Goal: Task Accomplishment & Management: Manage account settings

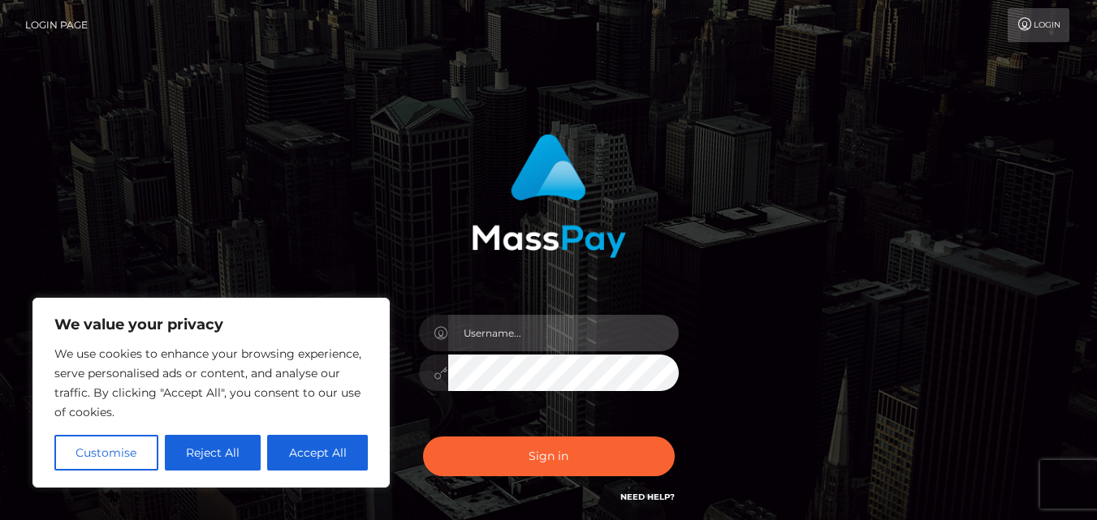
click at [507, 344] on input "text" at bounding box center [563, 333] width 231 height 37
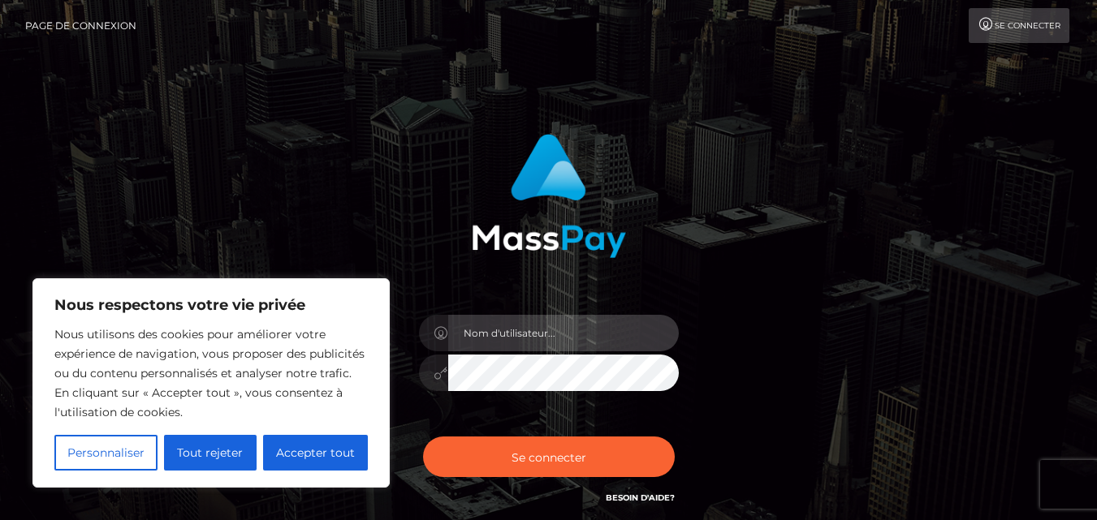
type input "[EMAIL_ADDRESS][DOMAIN_NAME]"
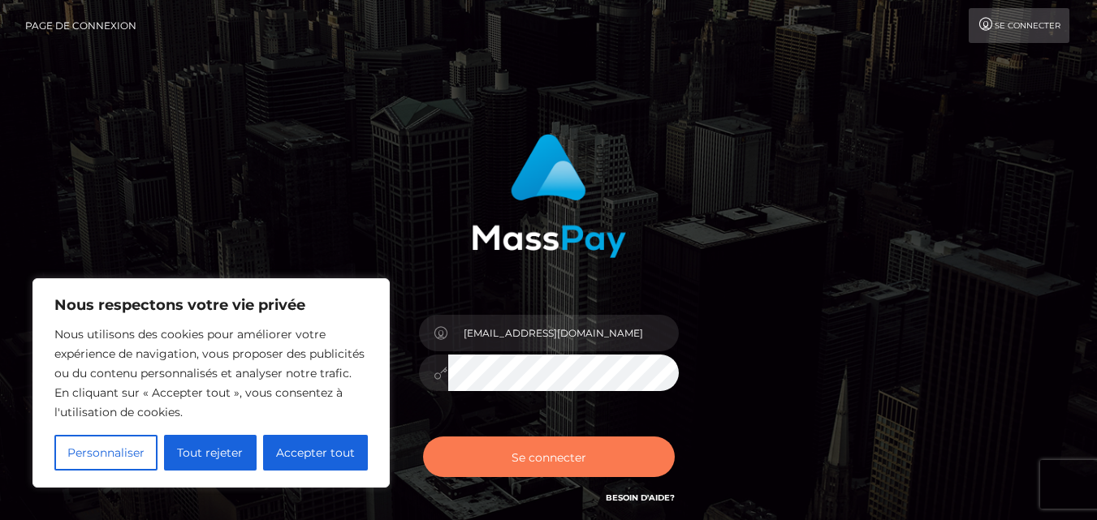
click at [551, 455] on font "Se connecter" at bounding box center [549, 457] width 75 height 15
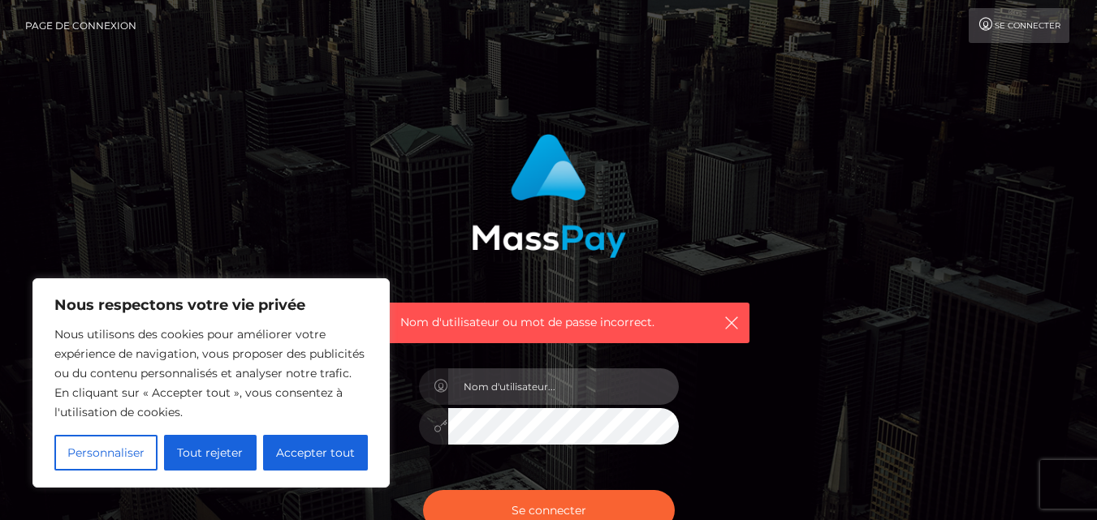
click at [583, 378] on input "text" at bounding box center [563, 387] width 231 height 37
type input "deborahpascuito@gmail.com"
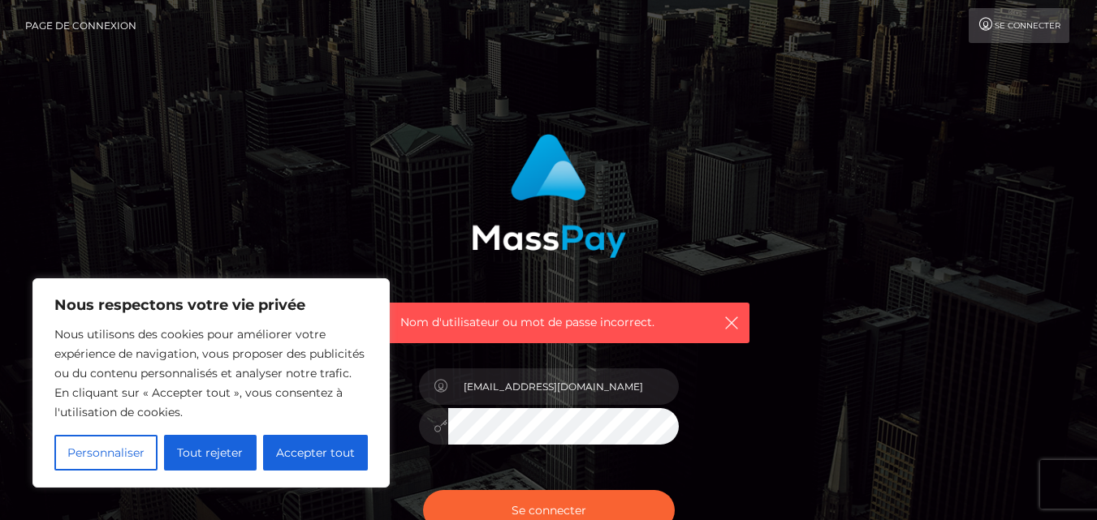
click at [740, 443] on div "Nom d'utilisateur ou mot de passe incorrect. deborahpascuito@gmail.com" at bounding box center [548, 347] width 426 height 451
click at [589, 499] on button "Se connecter" at bounding box center [549, 510] width 252 height 41
click at [313, 451] on font "Accepter tout" at bounding box center [315, 453] width 79 height 15
checkbox input "true"
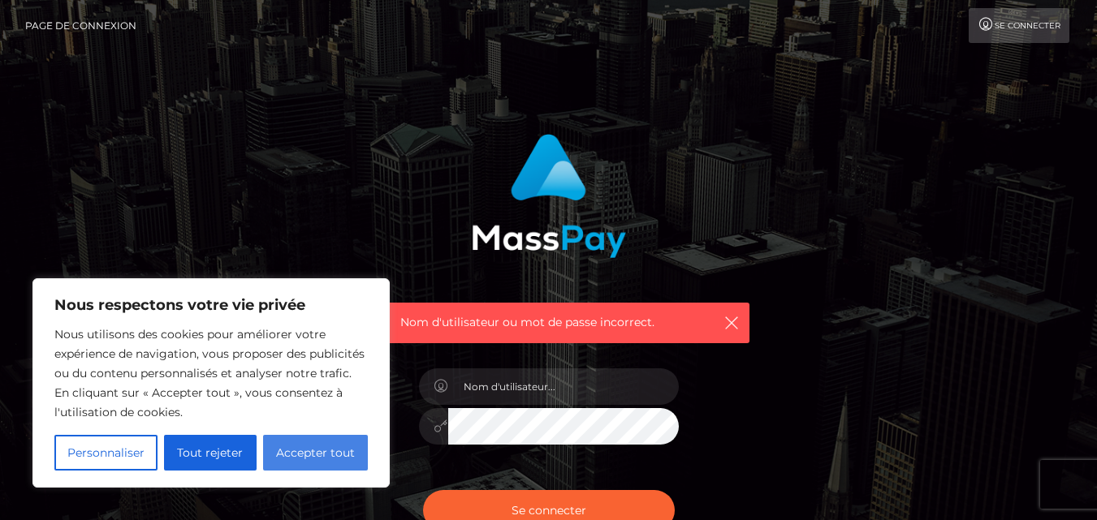
checkbox input "true"
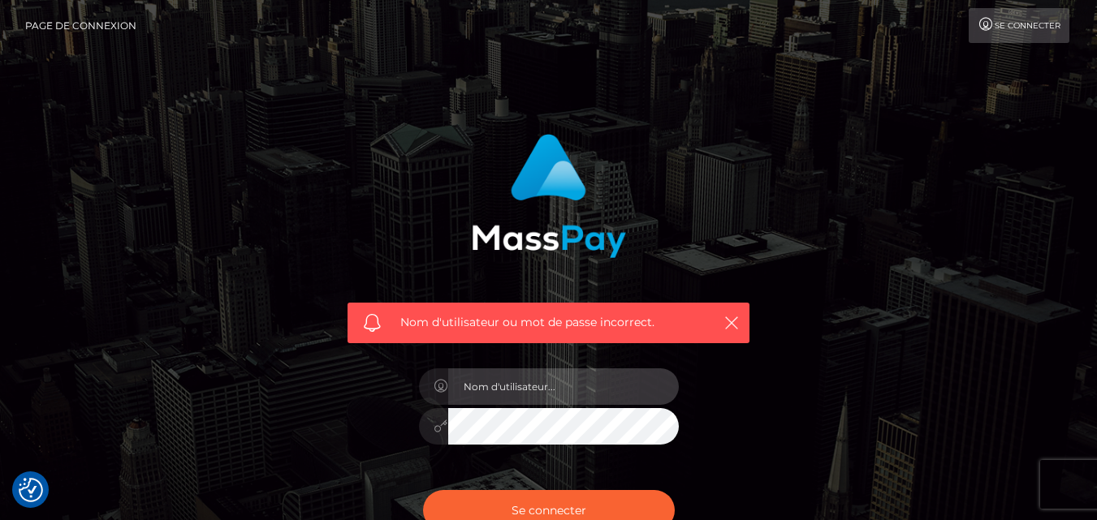
click at [585, 391] on input "text" at bounding box center [563, 387] width 231 height 37
click at [632, 391] on input "[EMAIL_ADDRESS][DOMAIN_NAME]" at bounding box center [563, 387] width 231 height 37
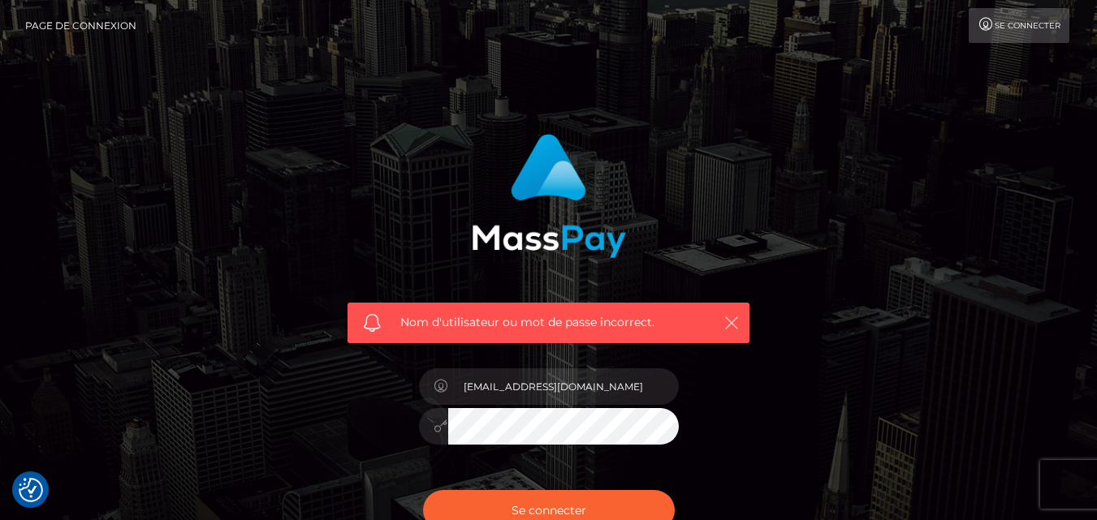
click at [730, 322] on icon "button" at bounding box center [731, 323] width 16 height 16
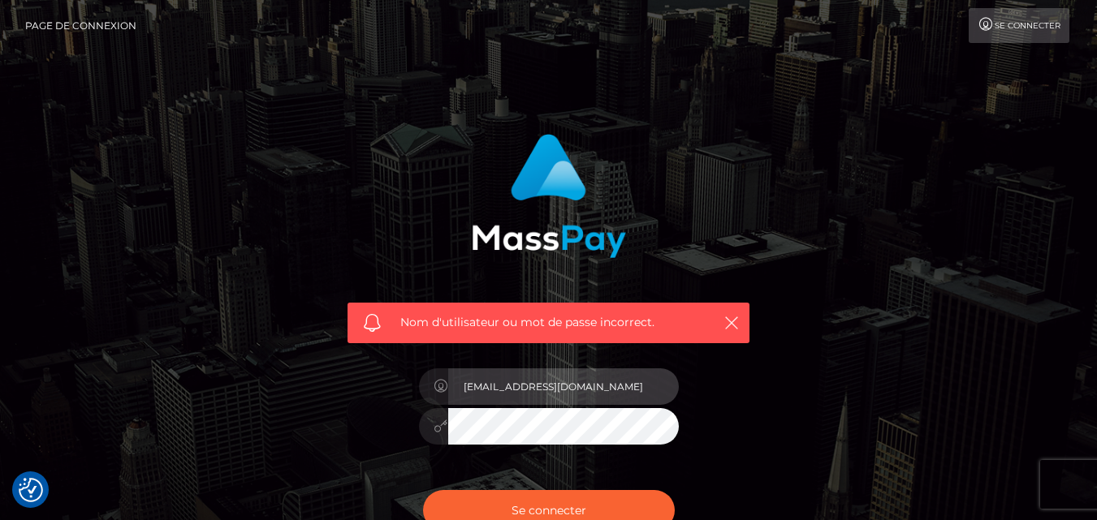
click at [455, 384] on input "[EMAIL_ADDRESS][DOMAIN_NAME]" at bounding box center [563, 387] width 231 height 37
click at [634, 382] on input "[EMAIL_ADDRESS][DOMAIN_NAME]" at bounding box center [563, 387] width 231 height 37
type input "d"
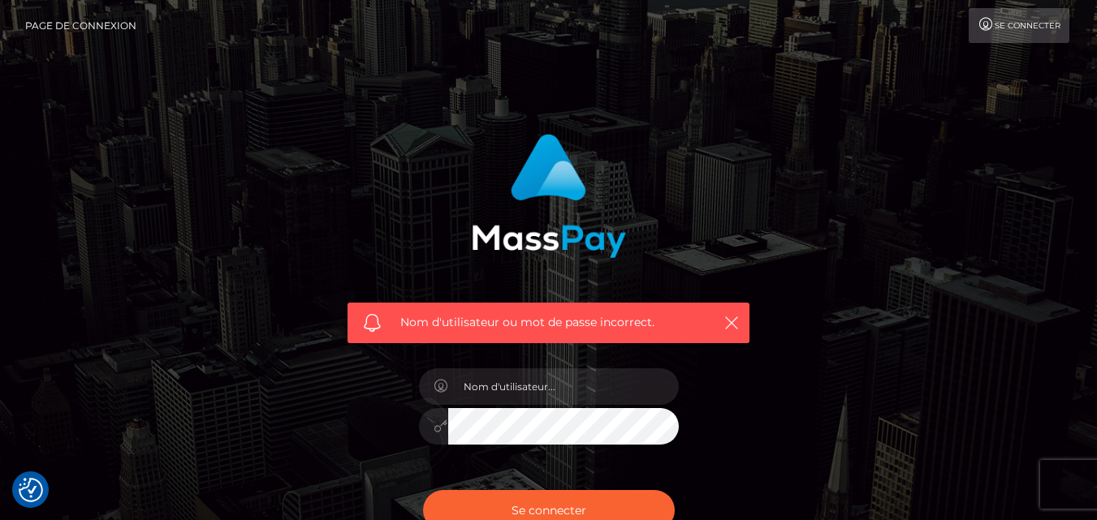
click at [896, 316] on div "Nom d'utilisateur ou mot de passe incorrect." at bounding box center [549, 356] width 926 height 468
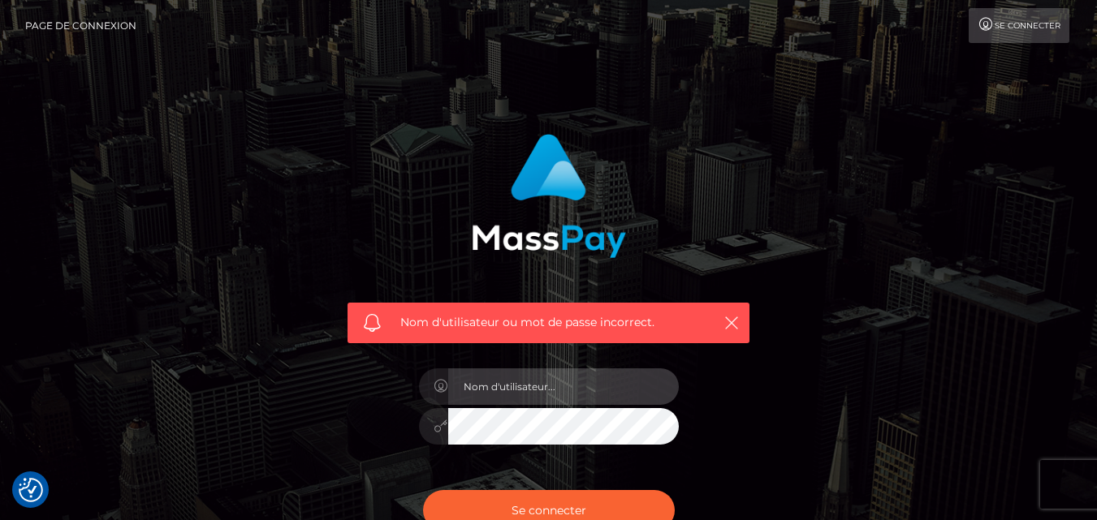
click at [572, 384] on input "text" at bounding box center [563, 387] width 231 height 37
type input "[EMAIL_ADDRESS][DOMAIN_NAME]"
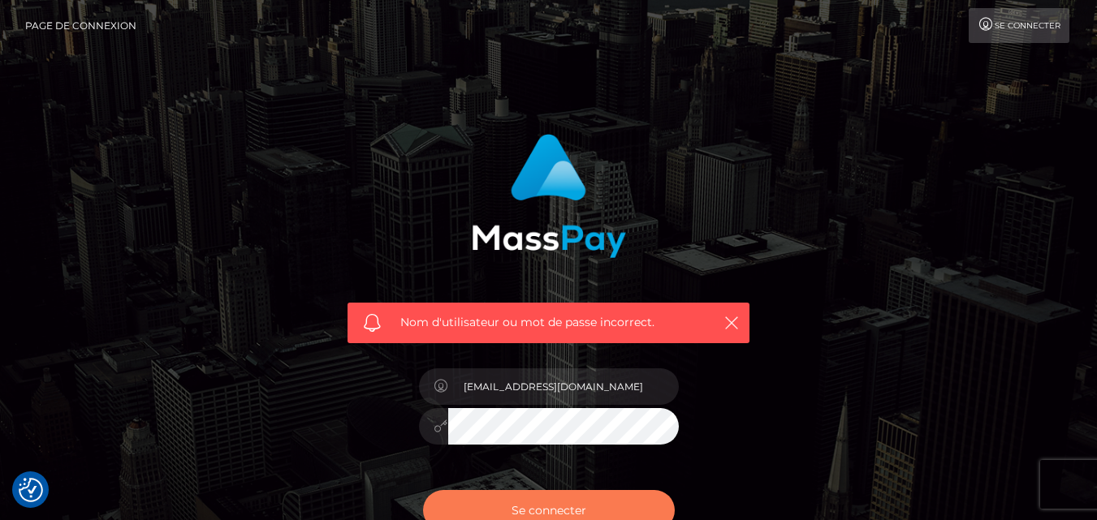
click at [561, 515] on font "Se connecter" at bounding box center [549, 510] width 75 height 15
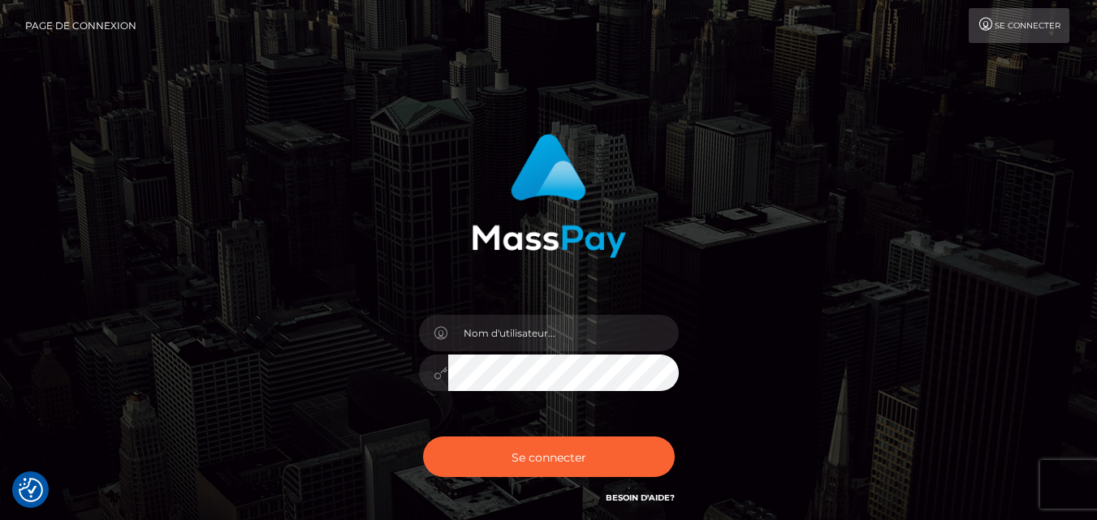
click at [549, 314] on div at bounding box center [549, 365] width 284 height 124
click at [549, 335] on input "text" at bounding box center [563, 333] width 231 height 37
type input "deborahpascuito@gmail.com"
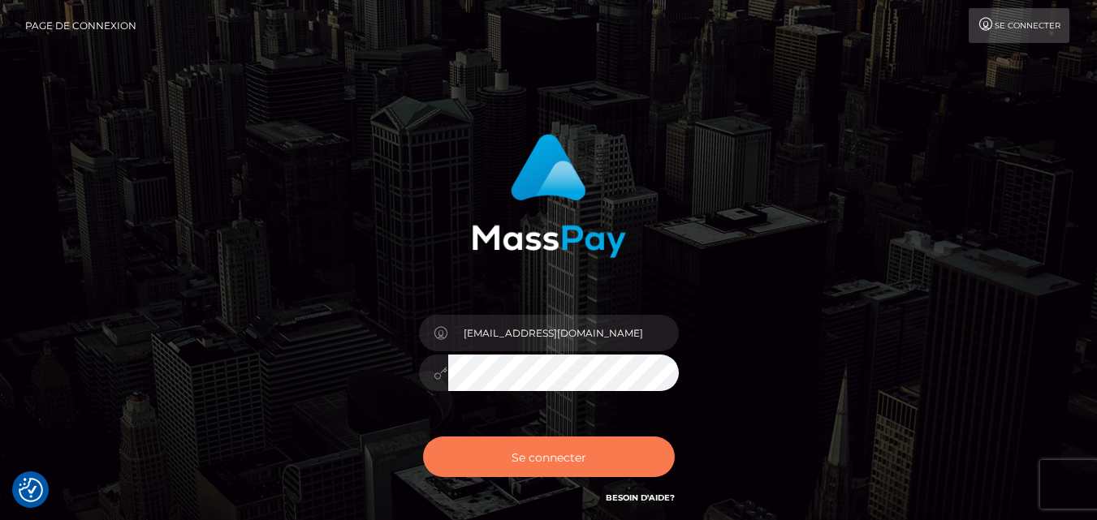
click at [464, 456] on button "Se connecter" at bounding box center [549, 457] width 252 height 41
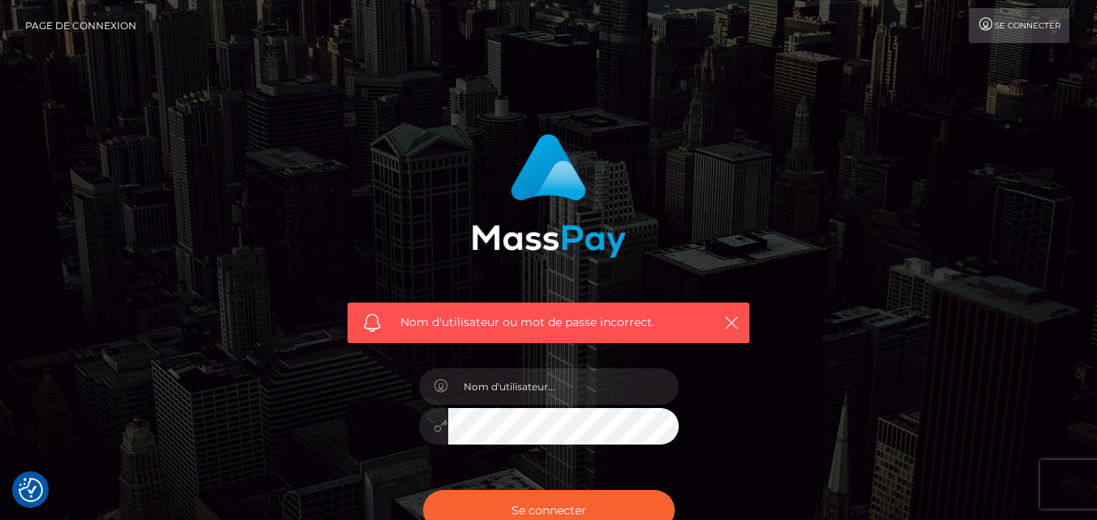
click at [747, 317] on div "Nom d'utilisateur ou mot de passe incorrect." at bounding box center [549, 323] width 402 height 41
click at [733, 324] on icon "button" at bounding box center [731, 323] width 16 height 16
click at [732, 317] on icon "button" at bounding box center [731, 323] width 16 height 16
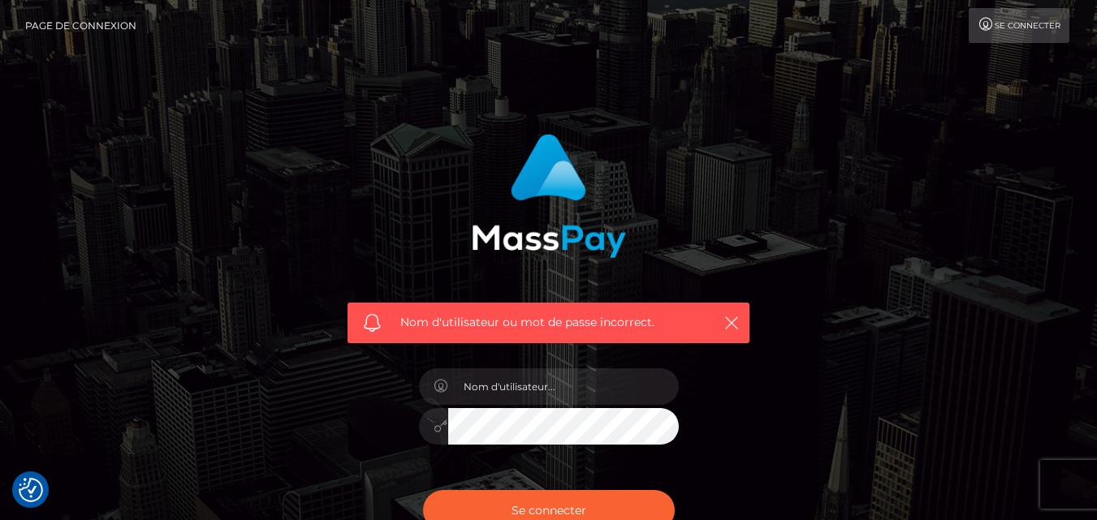
click at [932, 162] on div "Nom d'utilisateur ou mot de passe incorrect." at bounding box center [549, 356] width 926 height 468
click at [1032, 29] on font "Se connecter" at bounding box center [1028, 25] width 66 height 11
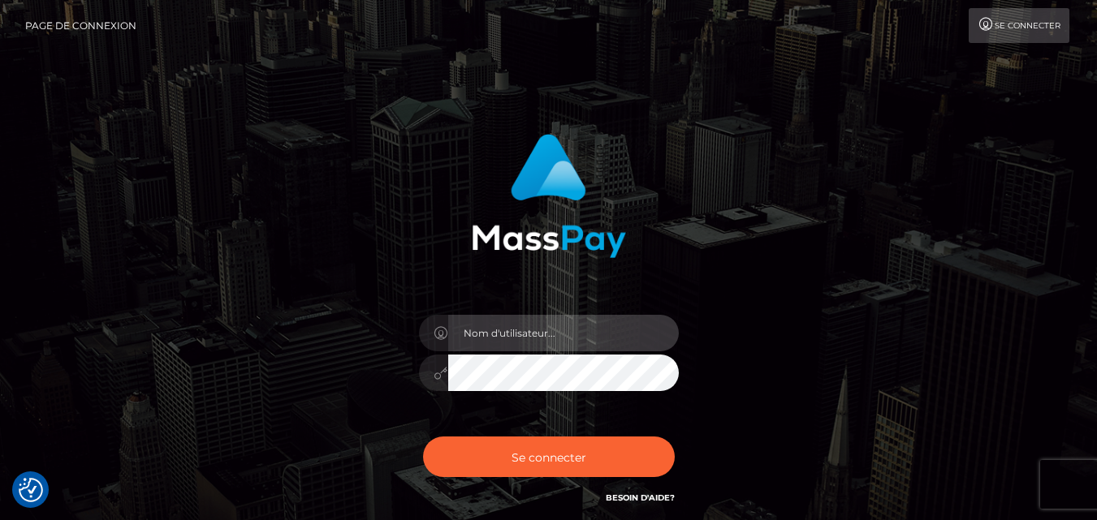
click at [598, 349] on input "text" at bounding box center [563, 333] width 231 height 37
type input "deborahpascuito@gmail.com"
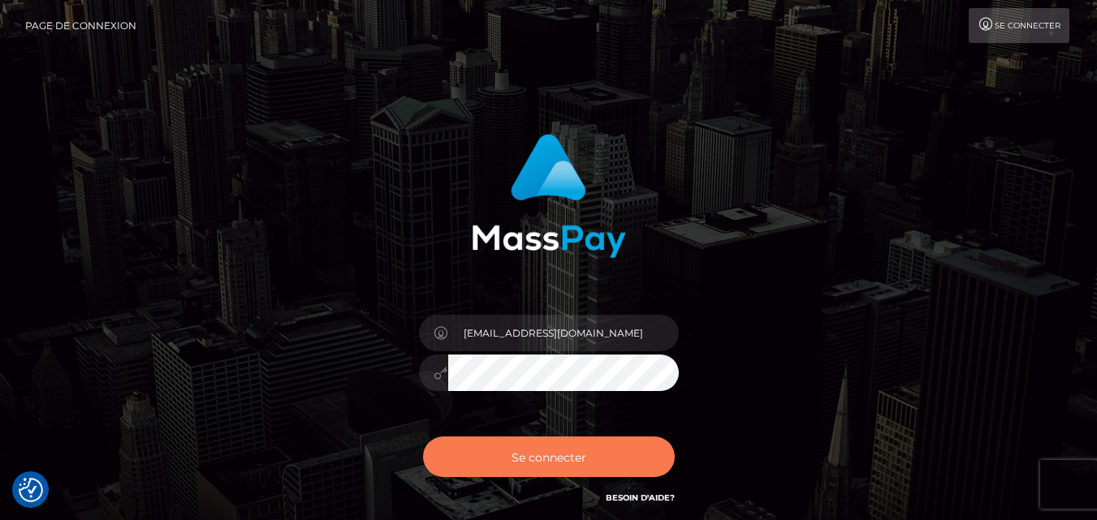
click at [563, 453] on font "Se connecter" at bounding box center [549, 457] width 75 height 15
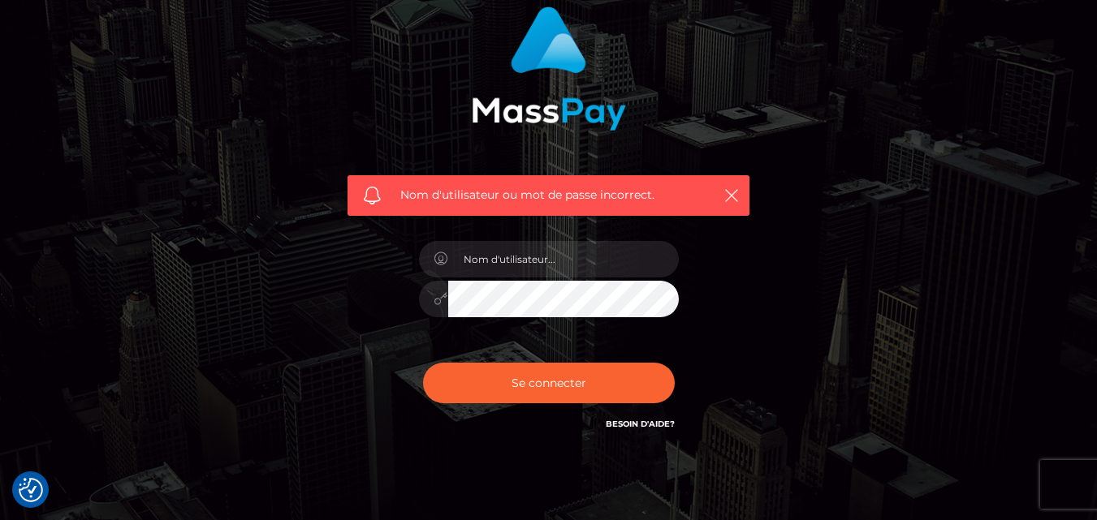
scroll to position [131, 0]
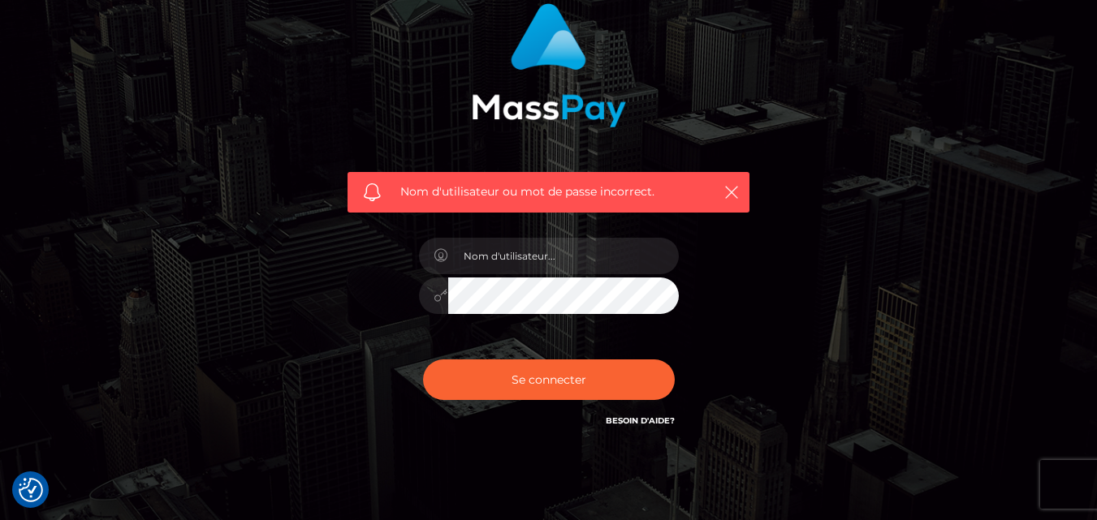
click at [657, 422] on font "Besoin d'aide?" at bounding box center [640, 421] width 69 height 11
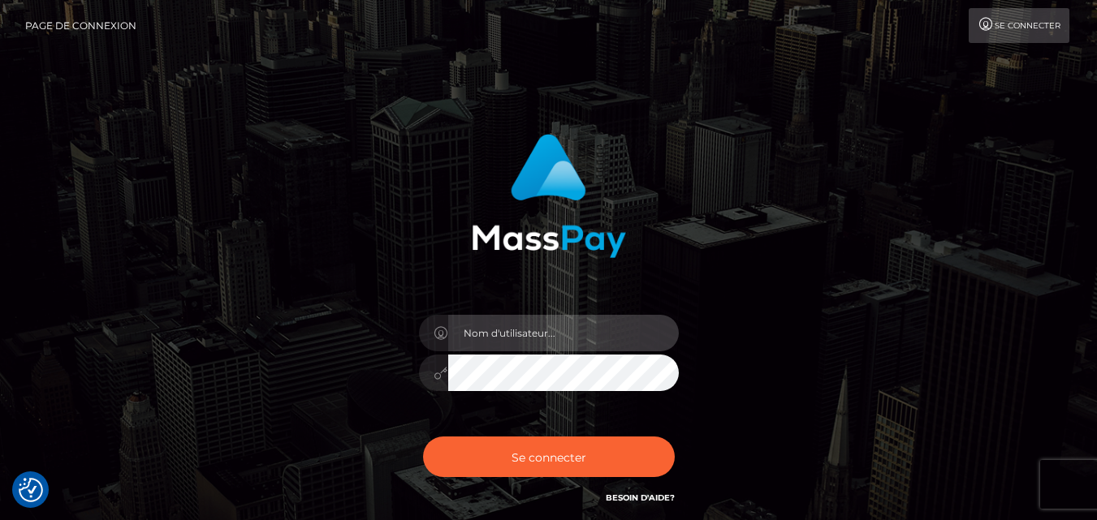
click at [531, 335] on input "text" at bounding box center [563, 333] width 231 height 37
type input "[EMAIL_ADDRESS][DOMAIN_NAME]"
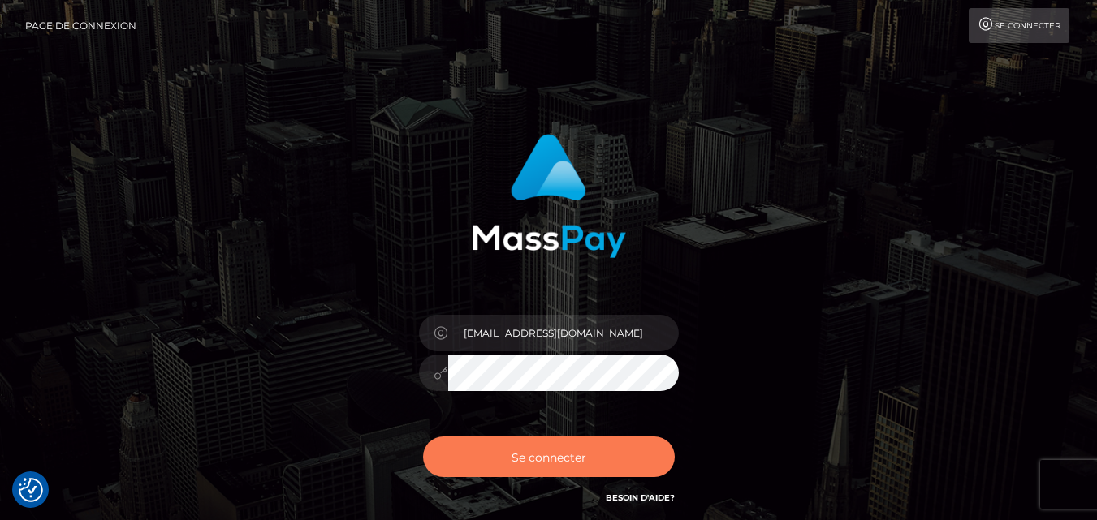
click at [577, 453] on font "Se connecter" at bounding box center [549, 457] width 75 height 15
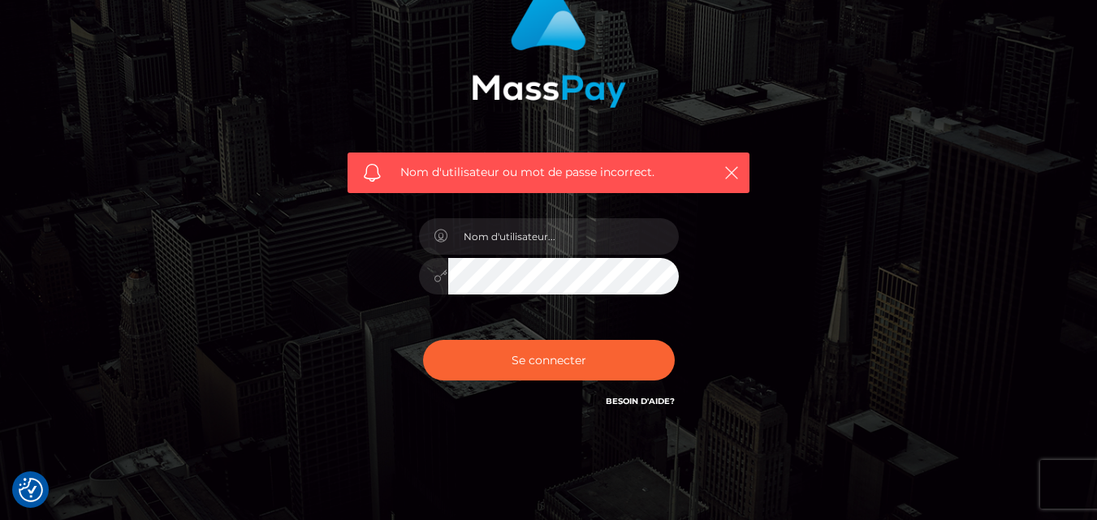
scroll to position [191, 0]
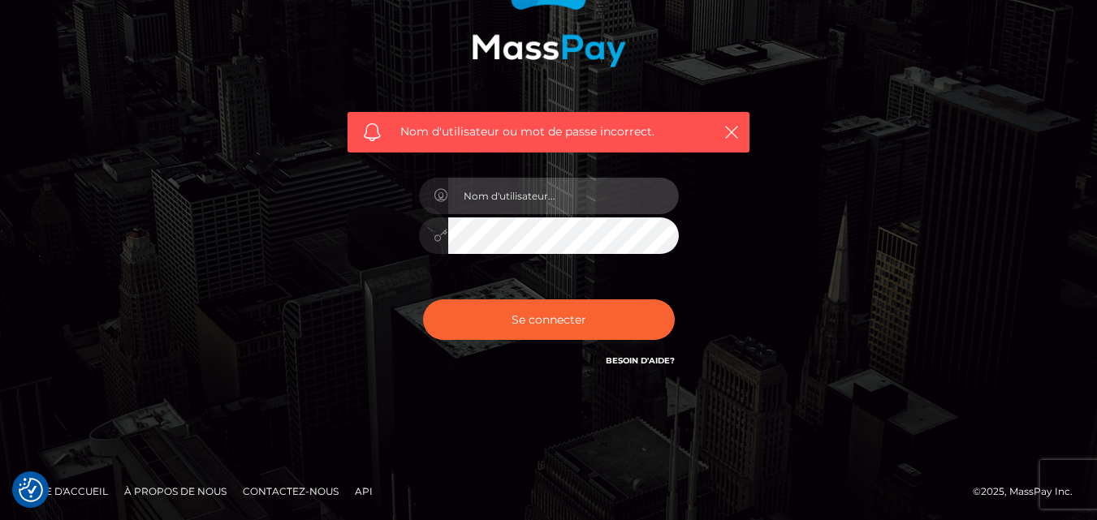
click at [600, 205] on input "text" at bounding box center [563, 196] width 231 height 37
type input "[EMAIL_ADDRESS][DOMAIN_NAME]"
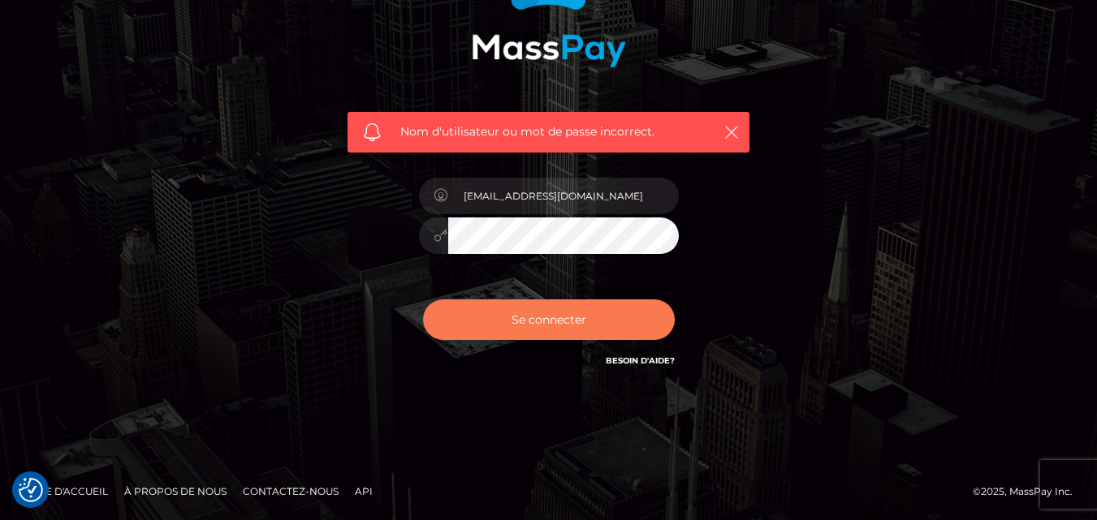
click at [477, 325] on button "Se connecter" at bounding box center [549, 320] width 252 height 41
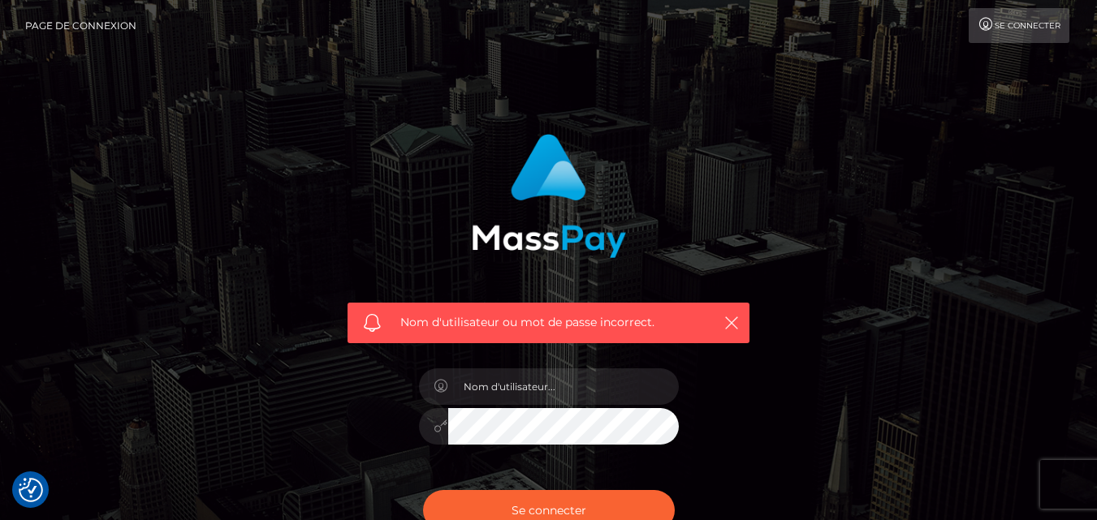
click at [70, 24] on font "Page de connexion" at bounding box center [80, 25] width 111 height 12
